Goal: Task Accomplishment & Management: Use online tool/utility

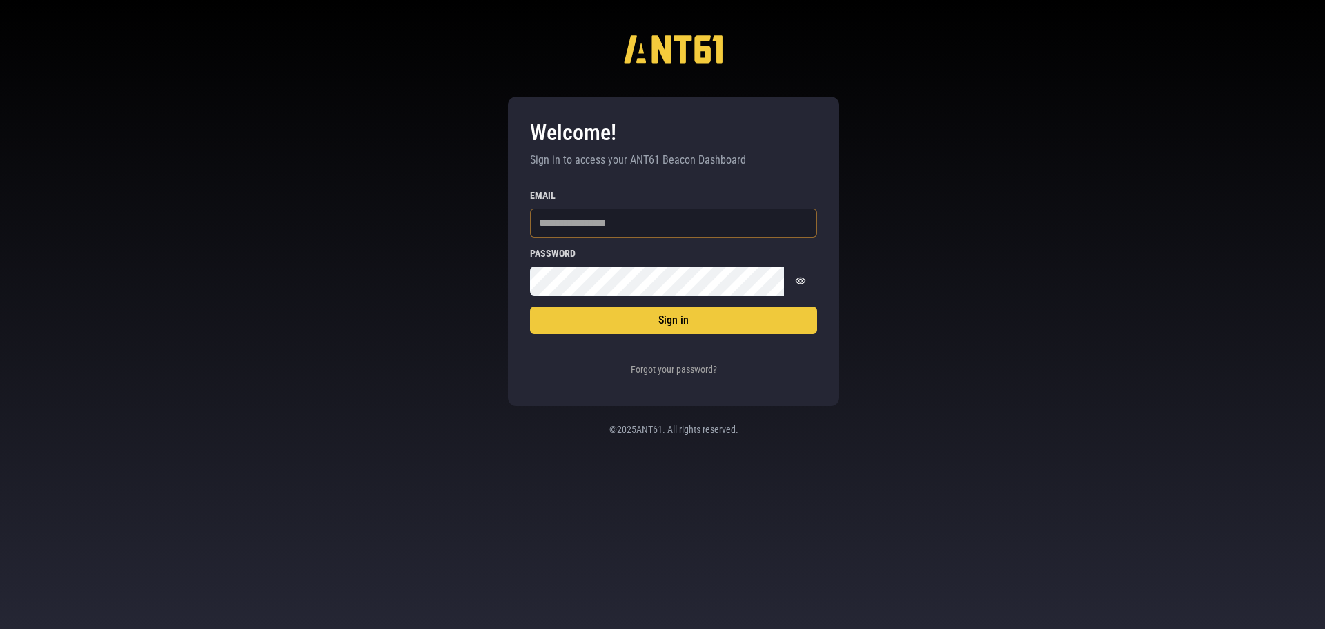
click at [781, 214] on input "Email" at bounding box center [673, 222] width 287 height 29
paste input "**********"
type input "**********"
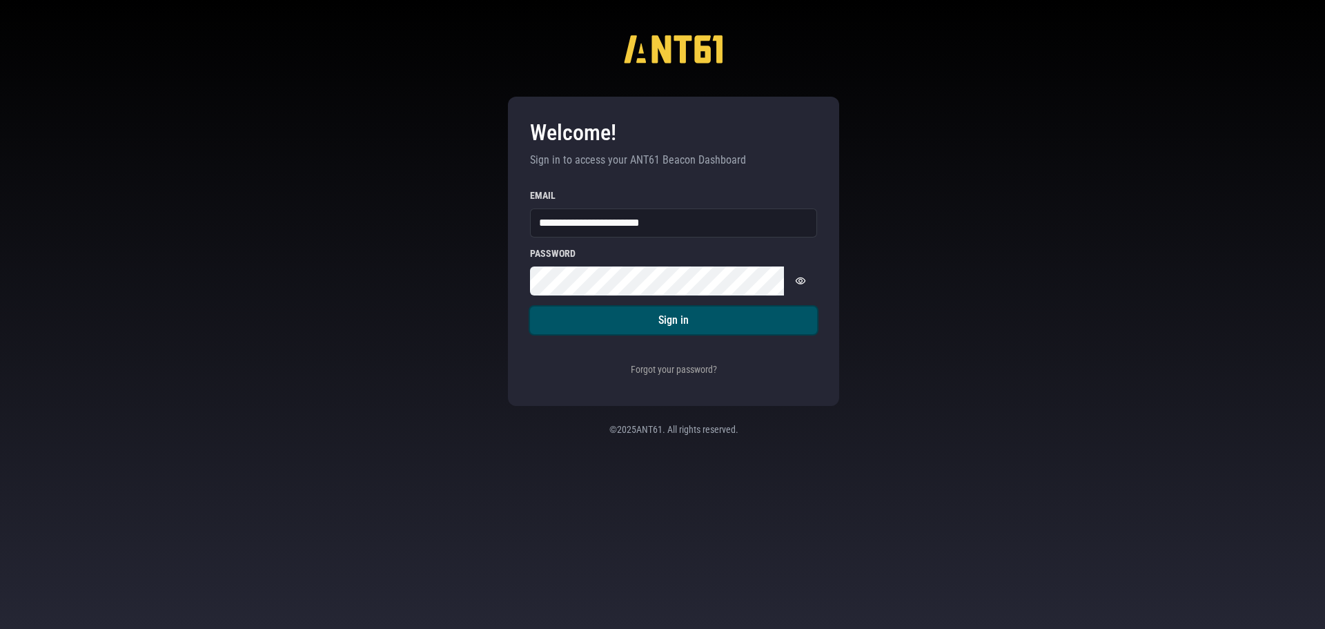
click at [711, 322] on button "Sign in" at bounding box center [673, 320] width 287 height 28
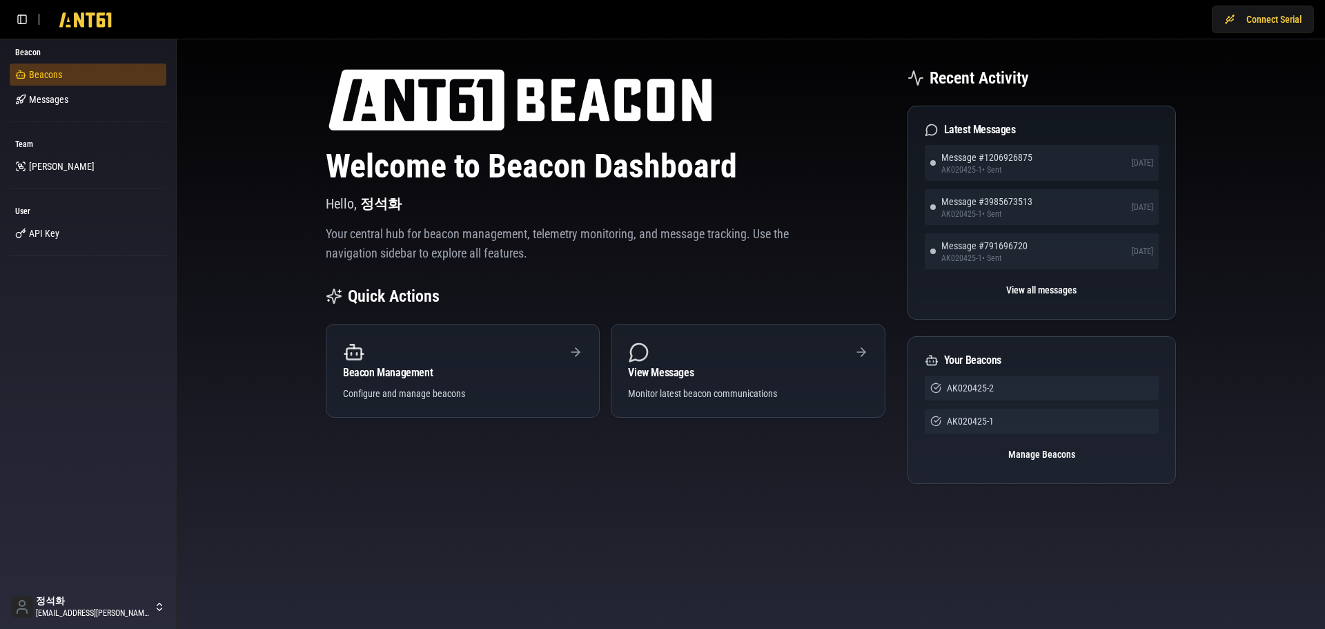
click at [66, 73] on link "Beacons" at bounding box center [88, 74] width 157 height 22
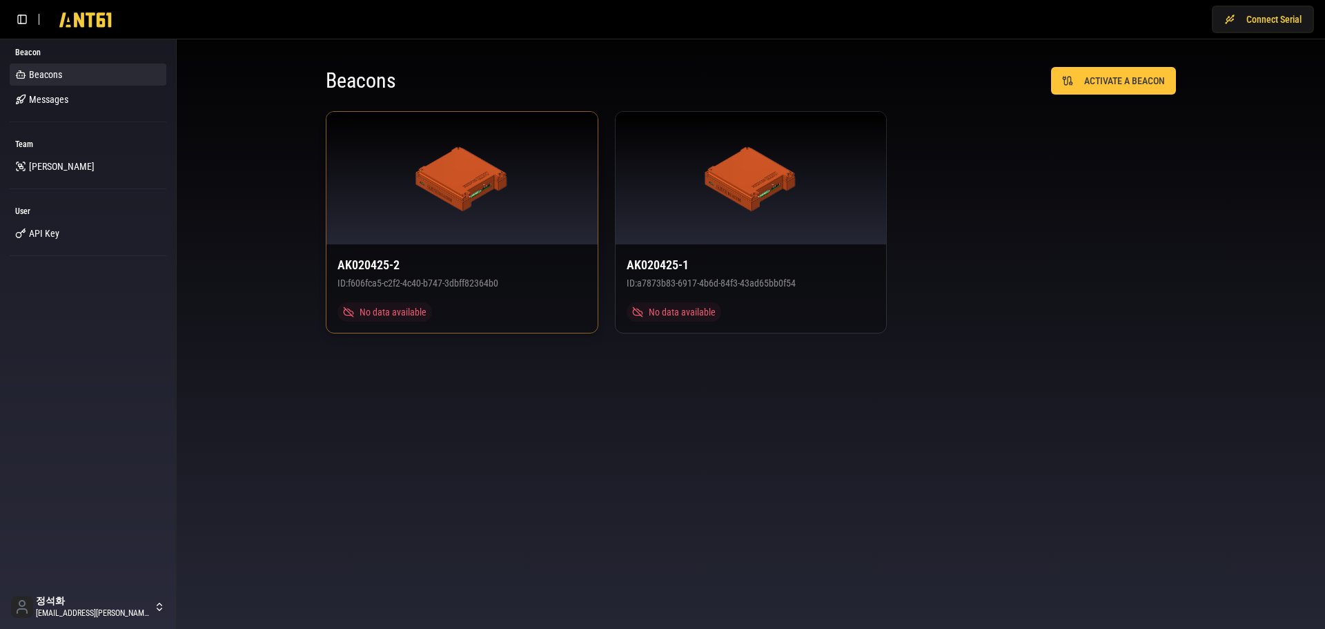
click at [477, 282] on span "f606fca5-c2f2-4c40-b747-3dbff82364b0" at bounding box center [423, 282] width 150 height 11
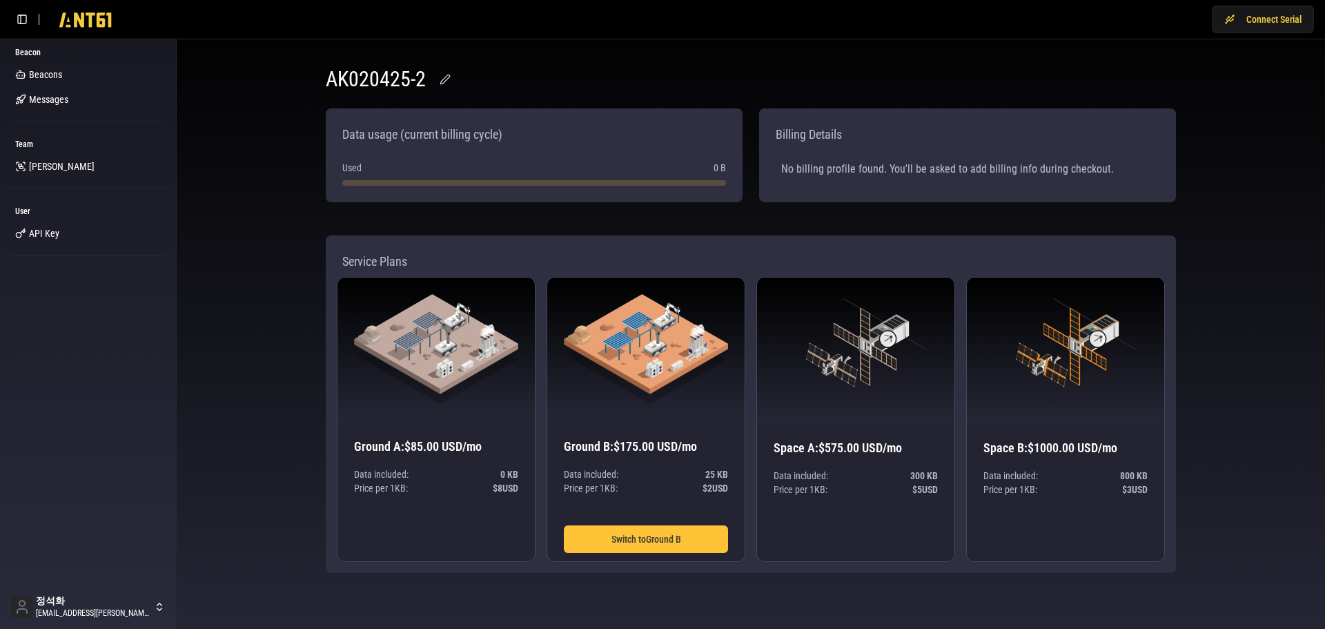
click at [278, 94] on div "AK020425-2 Data usage (current billing cycle) Used 0 B Billing Details No billi…" at bounding box center [751, 319] width 1148 height 561
click at [61, 72] on span "Beacons" at bounding box center [45, 75] width 33 height 14
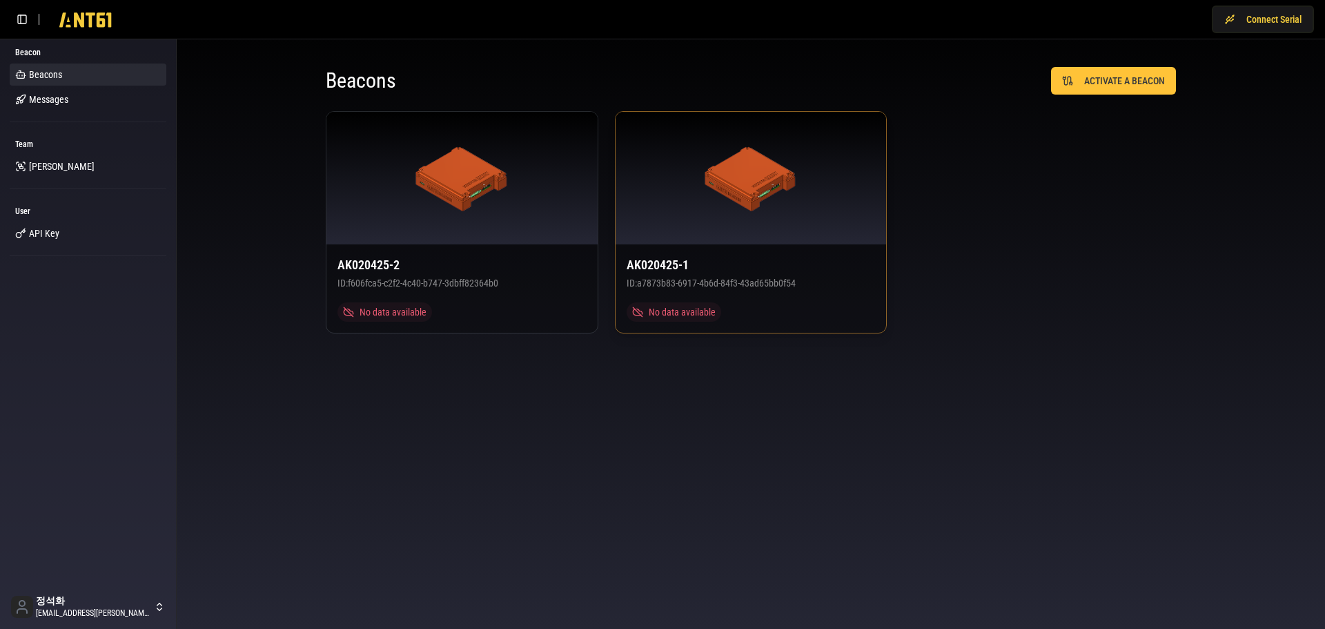
click at [673, 233] on div at bounding box center [751, 178] width 271 height 133
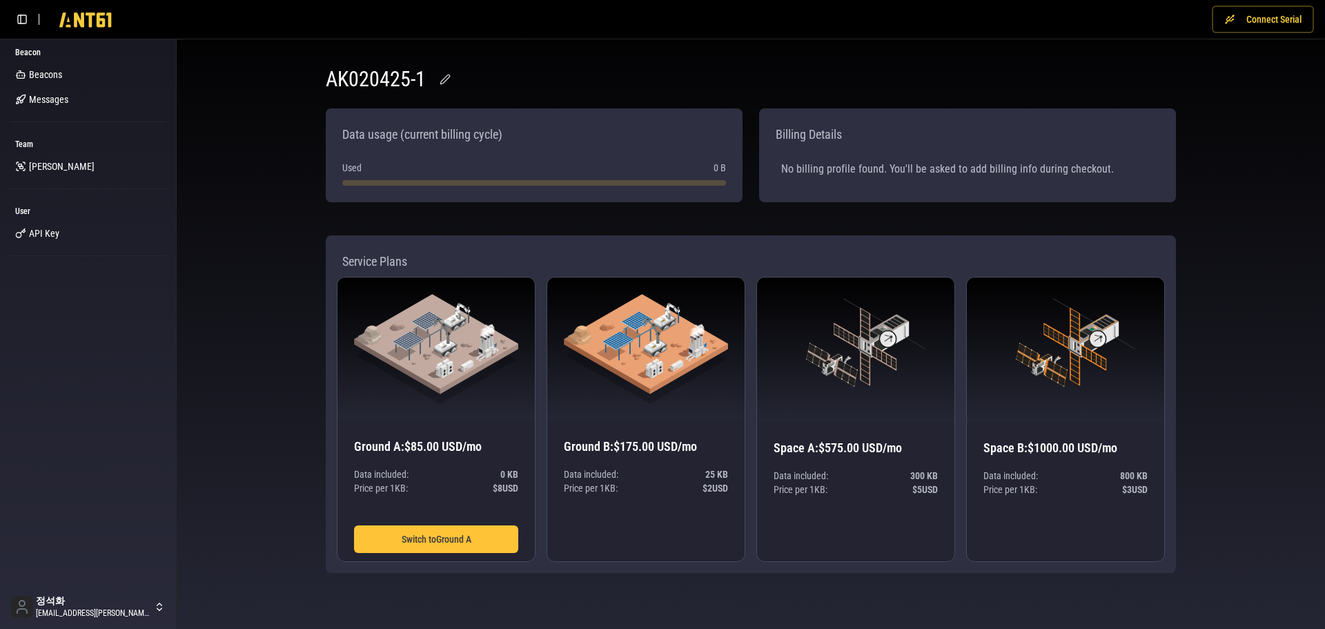
click at [1267, 20] on button "Connect Serial" at bounding box center [1263, 20] width 102 height 28
click at [1266, 226] on div "AK020425-1 Data usage (current billing cycle) Used 0 B Billing Details No billi…" at bounding box center [751, 319] width 1148 height 561
